Goal: Navigation & Orientation: Find specific page/section

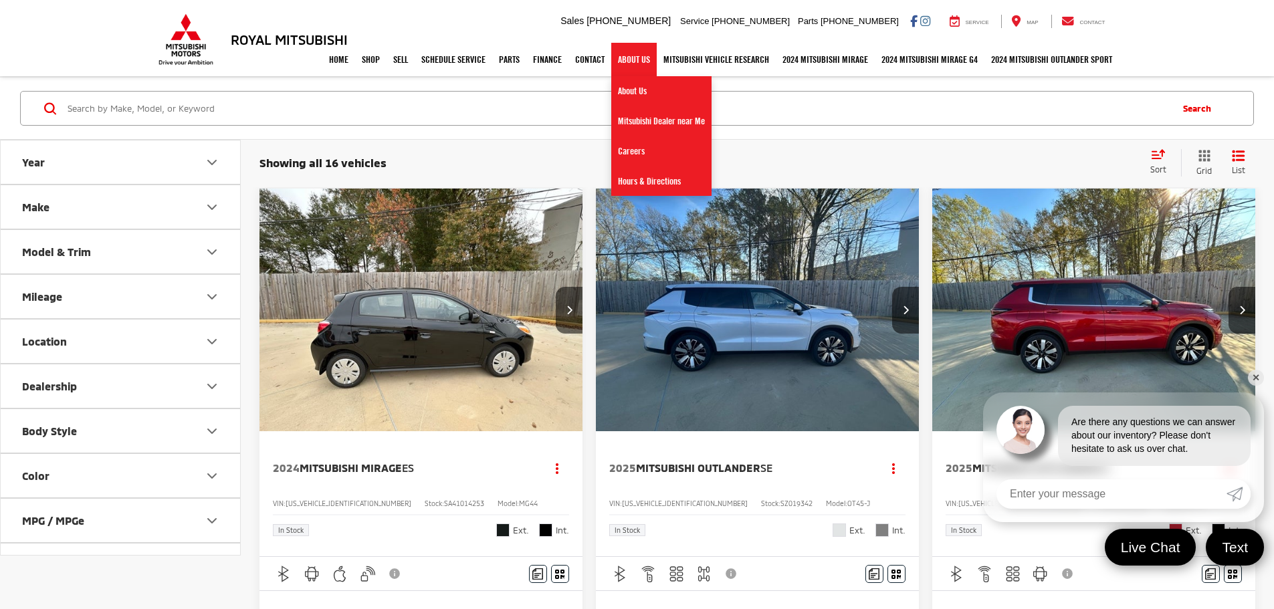
click at [637, 68] on link "About Us" at bounding box center [633, 59] width 45 height 33
click at [633, 89] on link "About Us" at bounding box center [661, 91] width 100 height 30
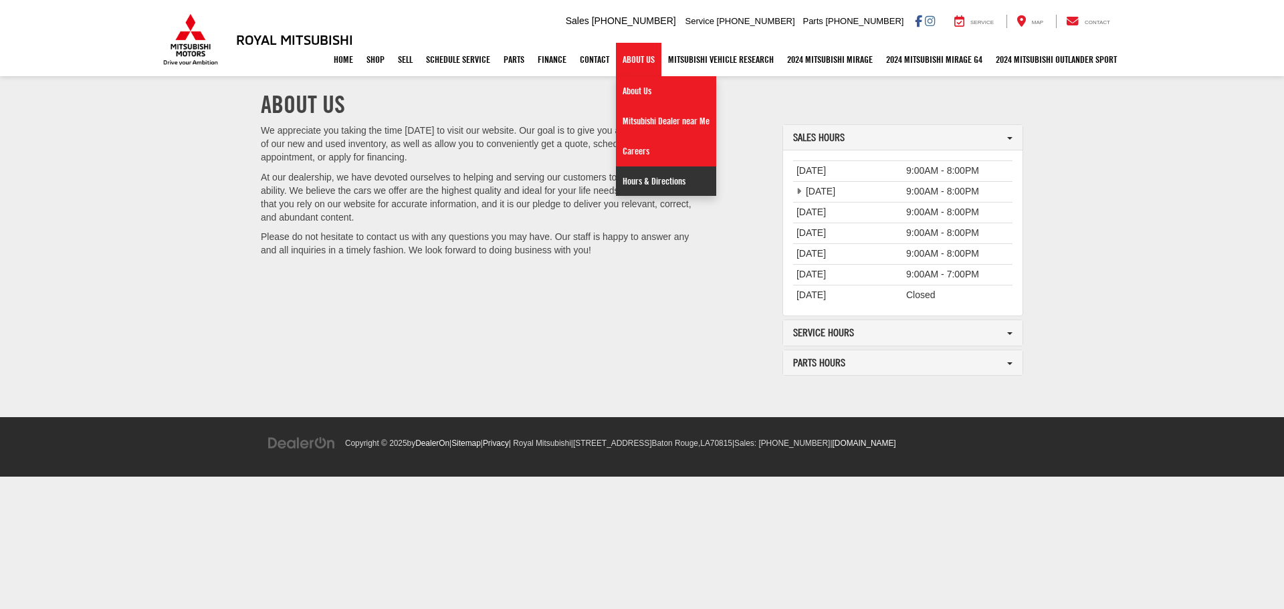
click at [648, 182] on link "Hours & Directions" at bounding box center [666, 181] width 100 height 29
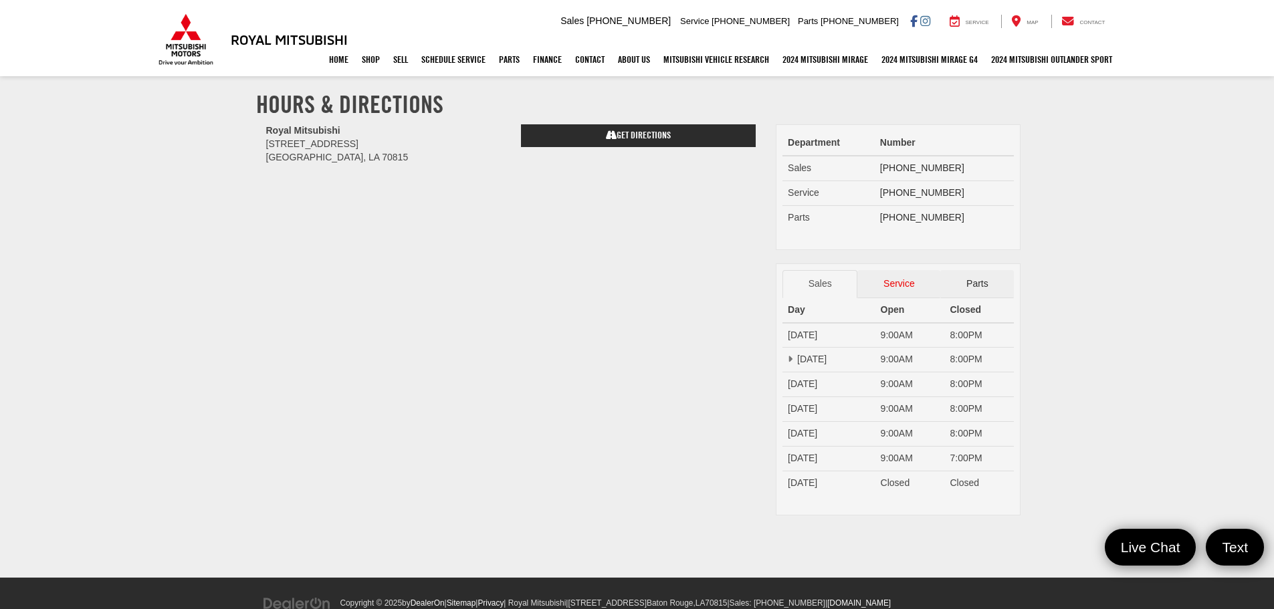
click at [906, 285] on link "Service" at bounding box center [899, 284] width 83 height 28
click at [970, 288] on link "Parts" at bounding box center [978, 284] width 74 height 28
